Goal: Obtain resource: Obtain resource

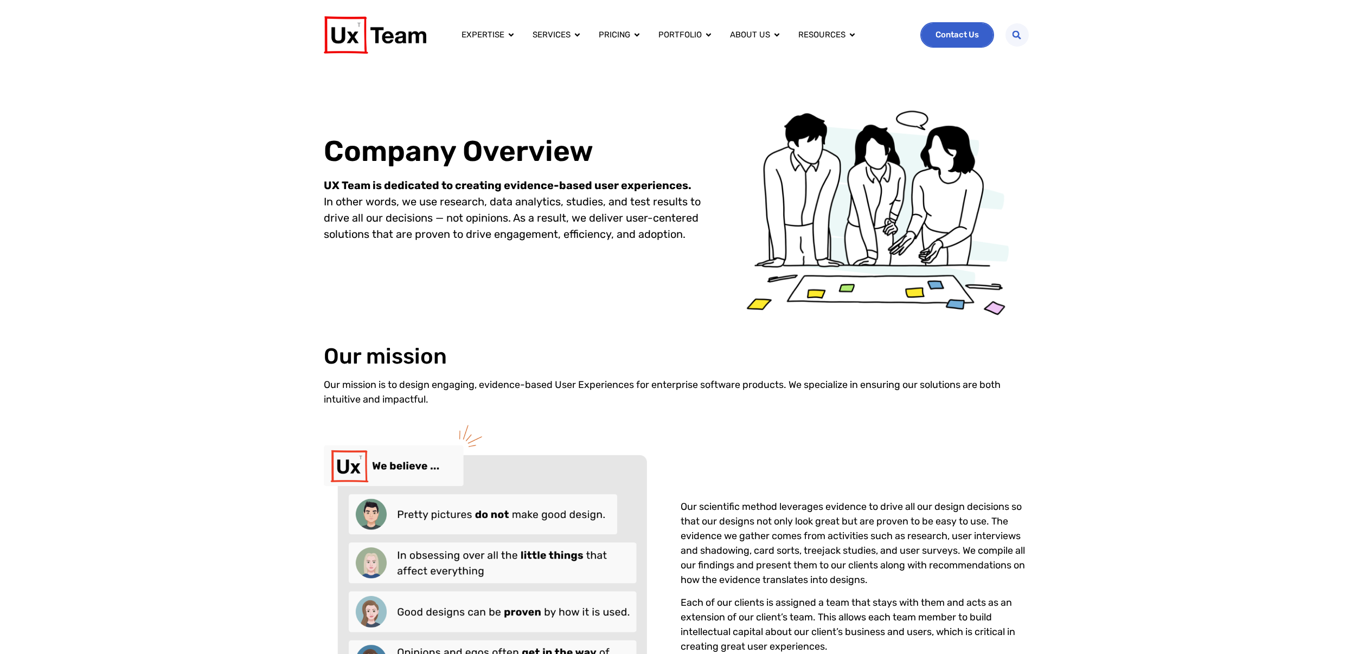
click at [969, 40] on link "Contact Us" at bounding box center [957, 34] width 72 height 23
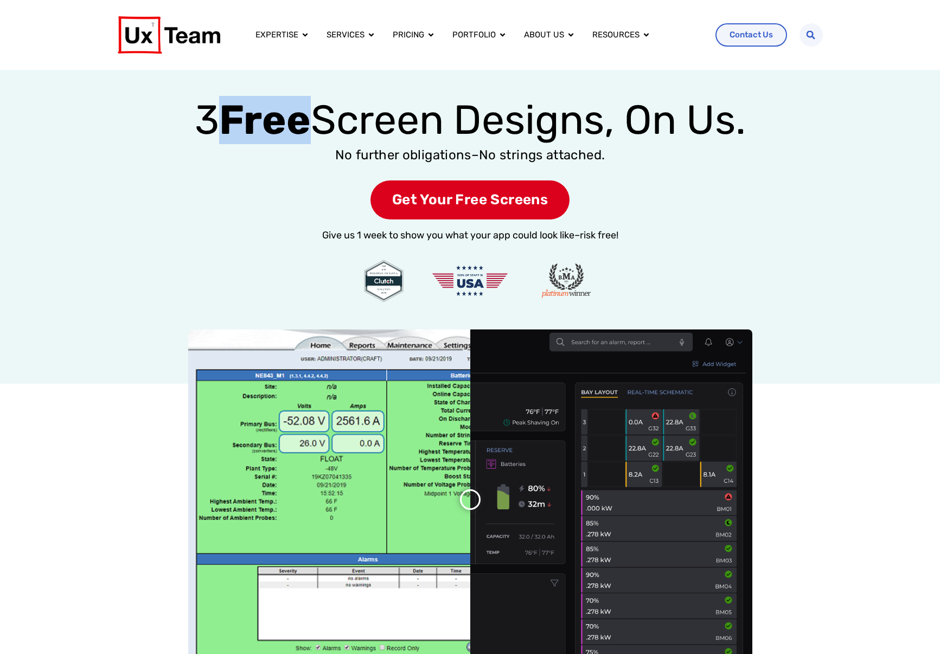
click at [308, 115] on strong "Free" at bounding box center [265, 120] width 92 height 48
click at [796, 123] on h1 "3 Free Screen Designs, On Us." at bounding box center [470, 119] width 940 height 35
click at [832, 479] on div at bounding box center [470, 516] width 940 height 373
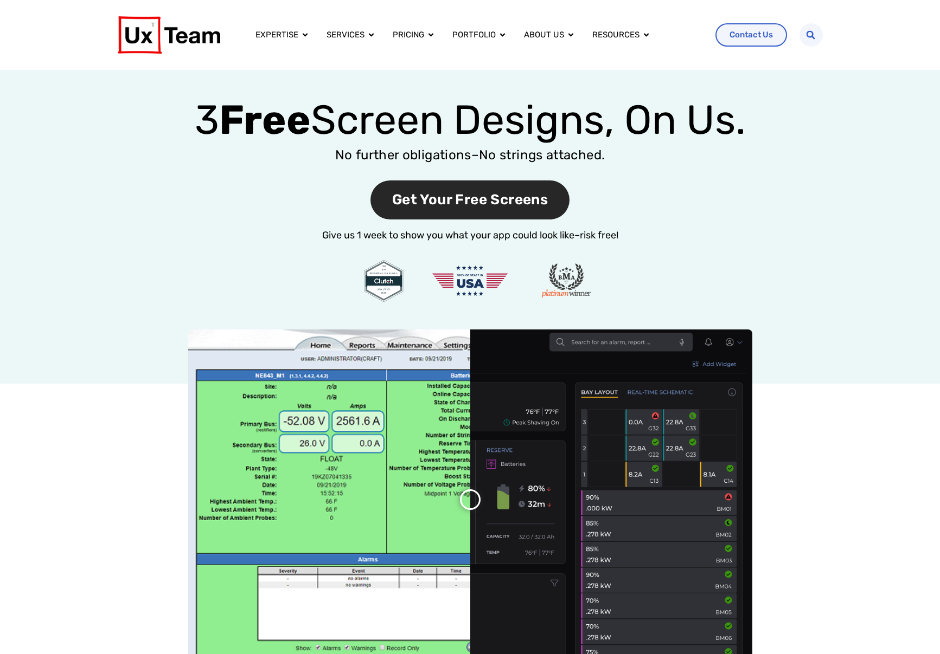
click at [473, 198] on span "Get Your Free Screens" at bounding box center [469, 201] width 199 height 40
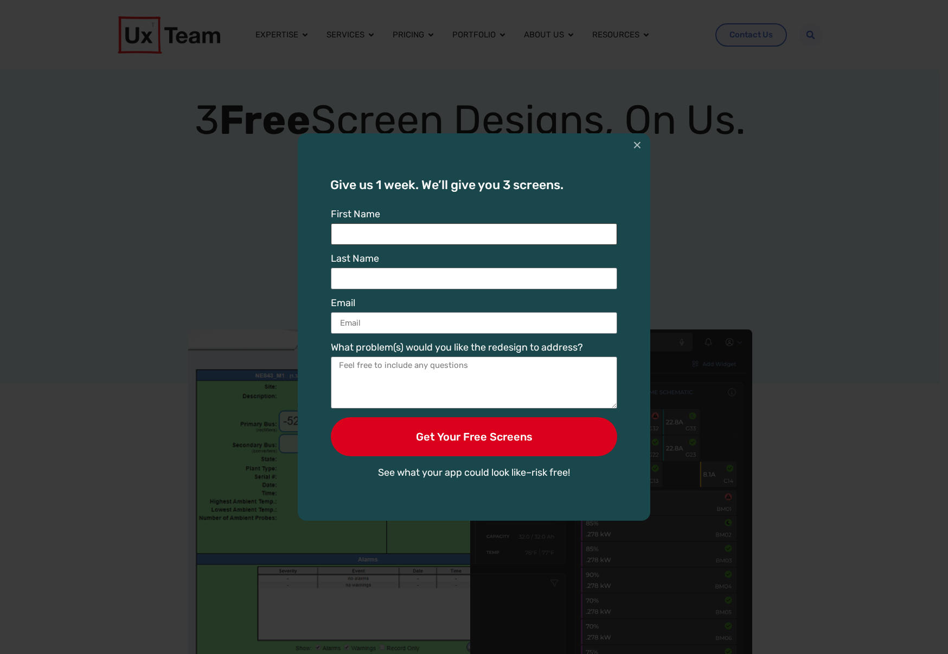
click at [505, 229] on input "First Name" at bounding box center [474, 234] width 286 height 22
click at [512, 221] on div "First Name" at bounding box center [474, 227] width 292 height 36
click at [507, 227] on input "First Name" at bounding box center [474, 234] width 286 height 22
click at [505, 230] on input "First Name" at bounding box center [474, 234] width 286 height 22
click at [634, 146] on button "×" at bounding box center [637, 145] width 9 height 24
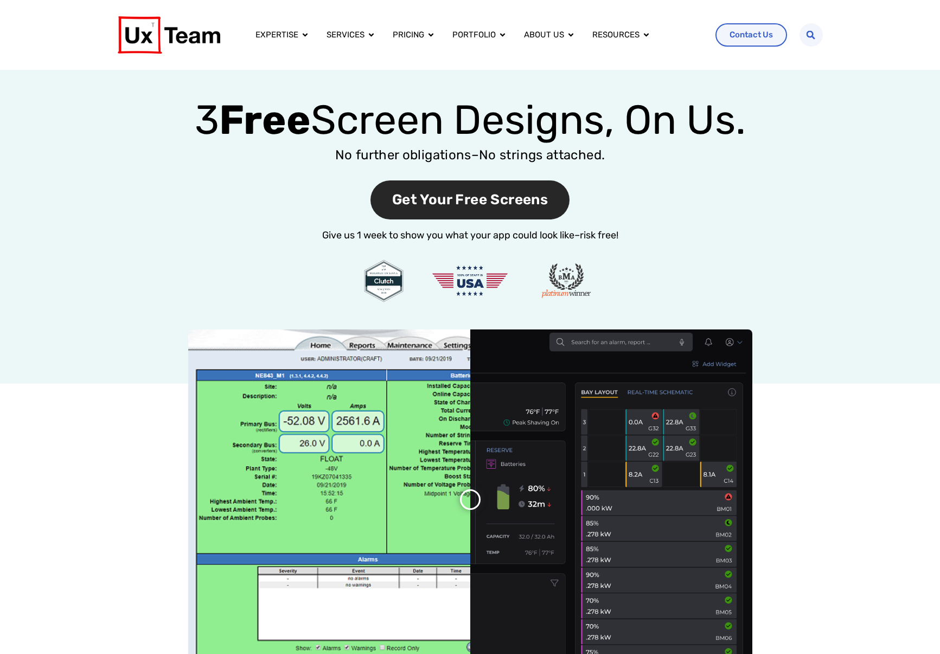
click at [430, 204] on span "Get Your Free Screens" at bounding box center [469, 201] width 199 height 40
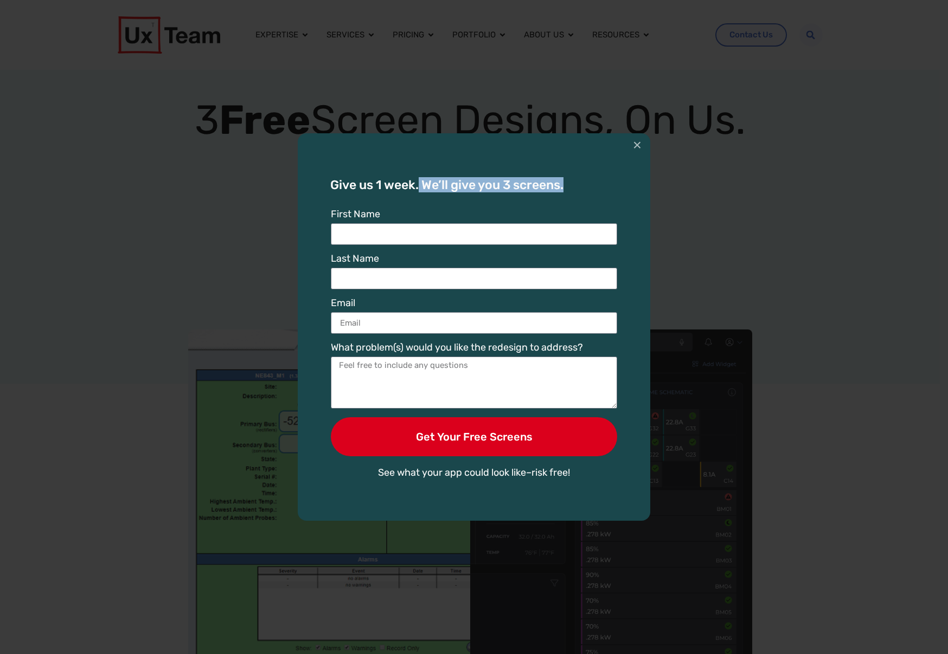
drag, startPoint x: 420, startPoint y: 182, endPoint x: 577, endPoint y: 186, distance: 157.3
click at [577, 186] on h3 "Give us 1 week. We’ll give you 3 screens." at bounding box center [473, 185] width 287 height 12
click at [585, 180] on h3 "Give us 1 week. We’ll give you 3 screens." at bounding box center [473, 185] width 287 height 12
click at [414, 238] on input "First Name" at bounding box center [474, 234] width 286 height 22
click at [640, 144] on button "×" at bounding box center [637, 145] width 9 height 24
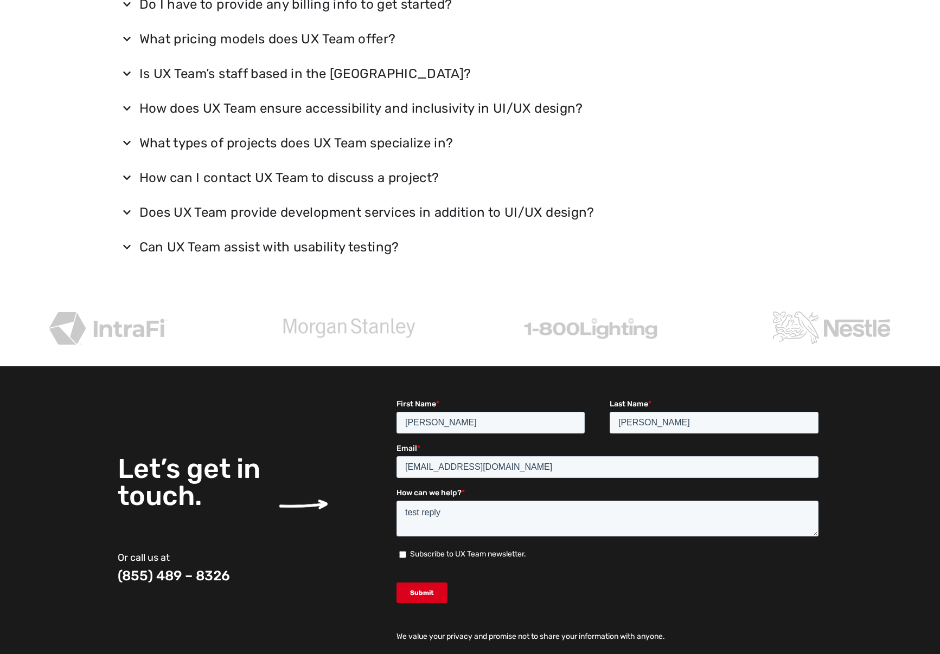
scroll to position [2557, 0]
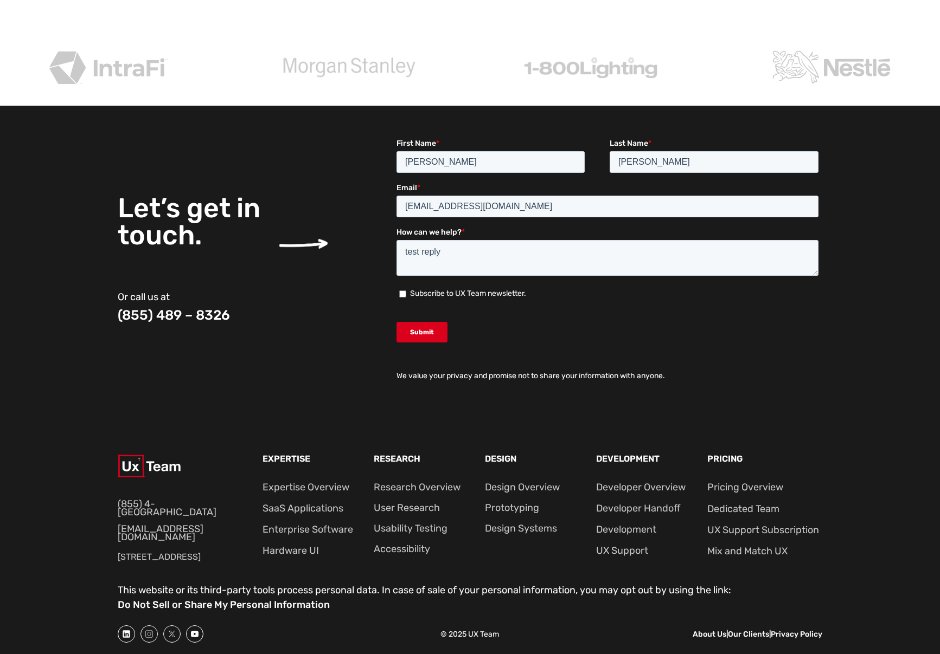
click at [892, 248] on section "Let’s get in touch. Or call us at (855) 489 – 8326 We value your privacy and pr…" at bounding box center [470, 264] width 940 height 316
